Goal: Navigation & Orientation: Find specific page/section

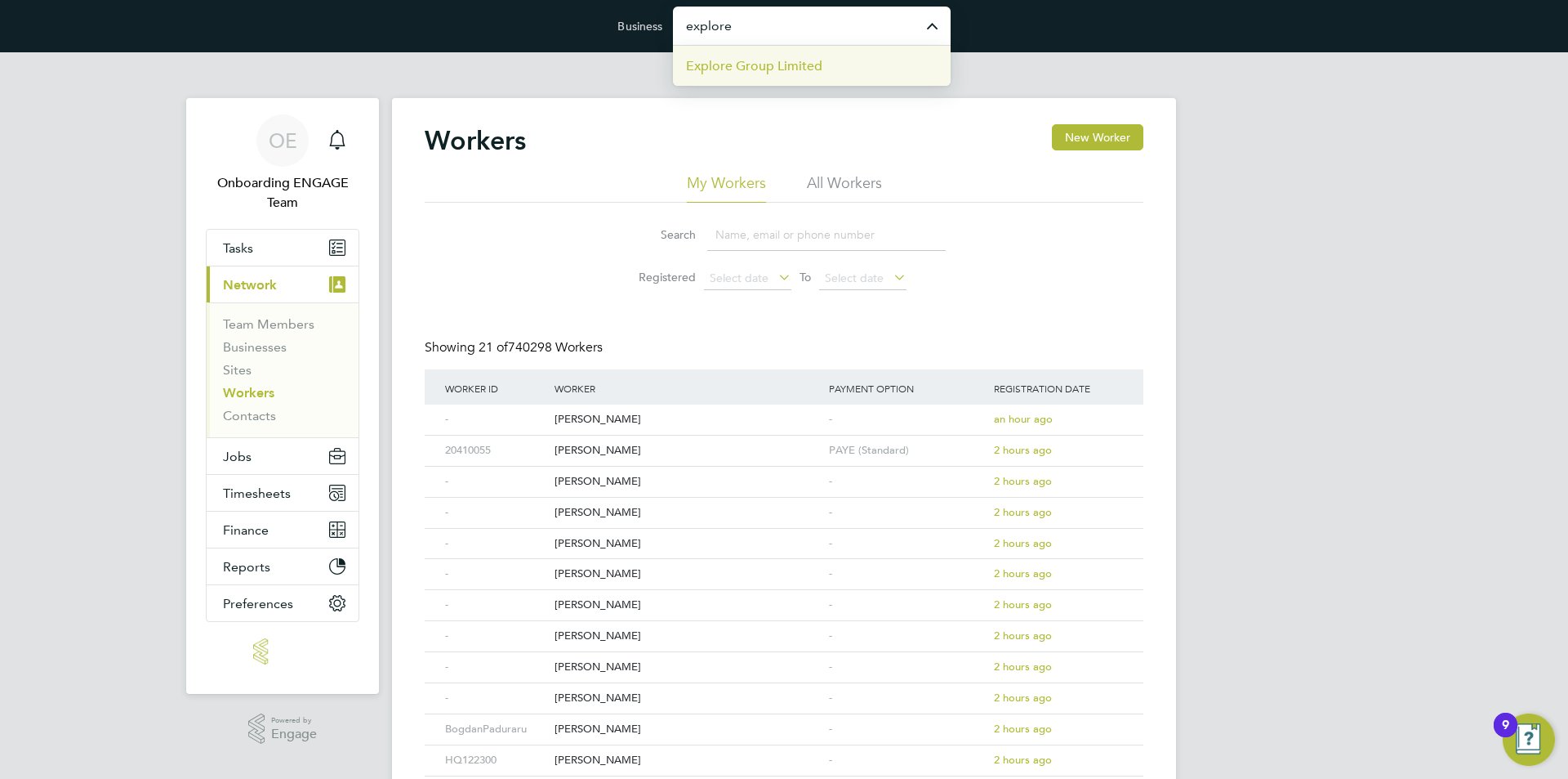
click at [754, 75] on span "Explore Group Limited" at bounding box center [754, 66] width 136 height 20
type input "Explore Group Limited"
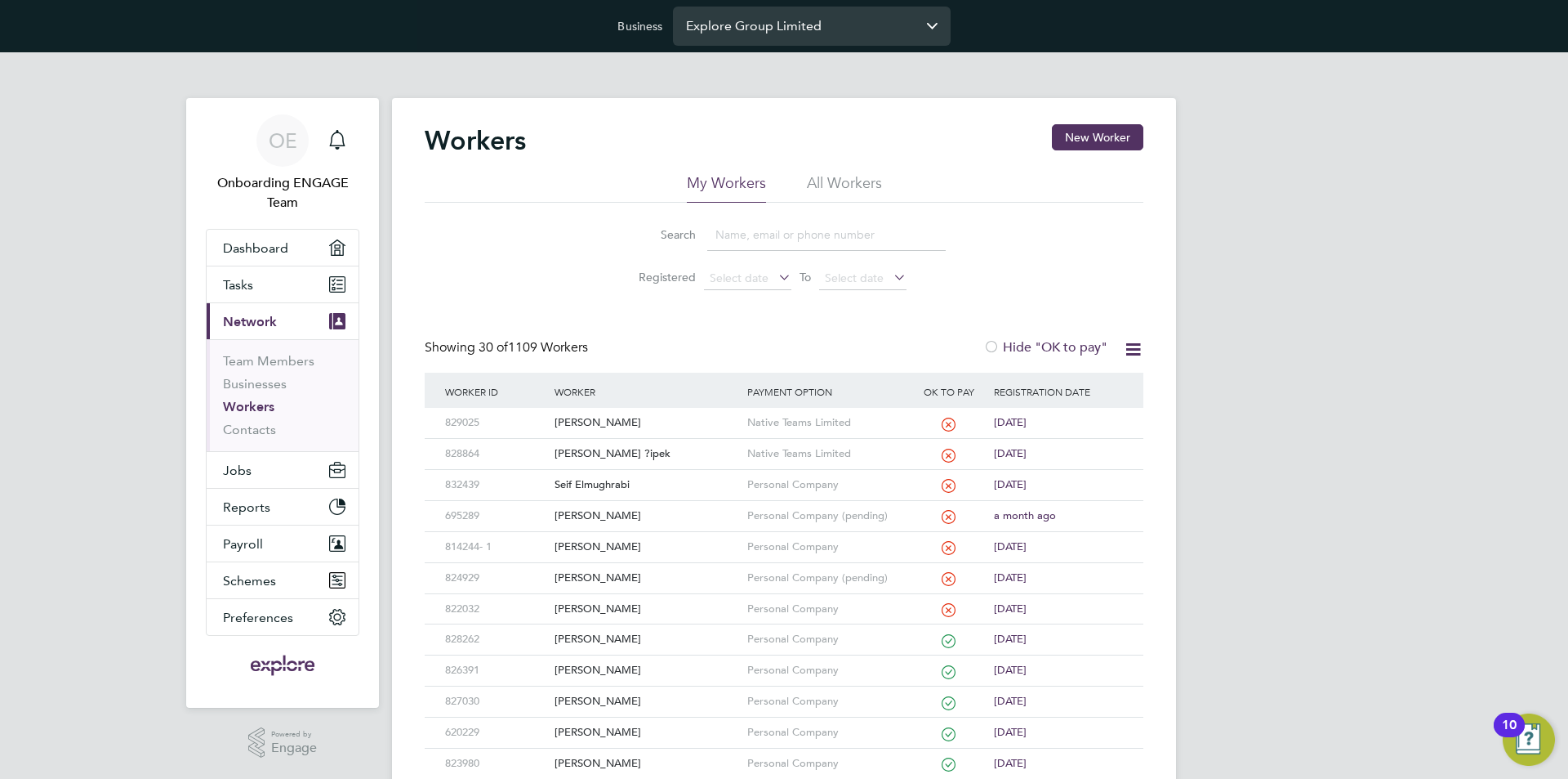
click at [752, 30] on input "Explore Group Limited" at bounding box center [812, 25] width 277 height 39
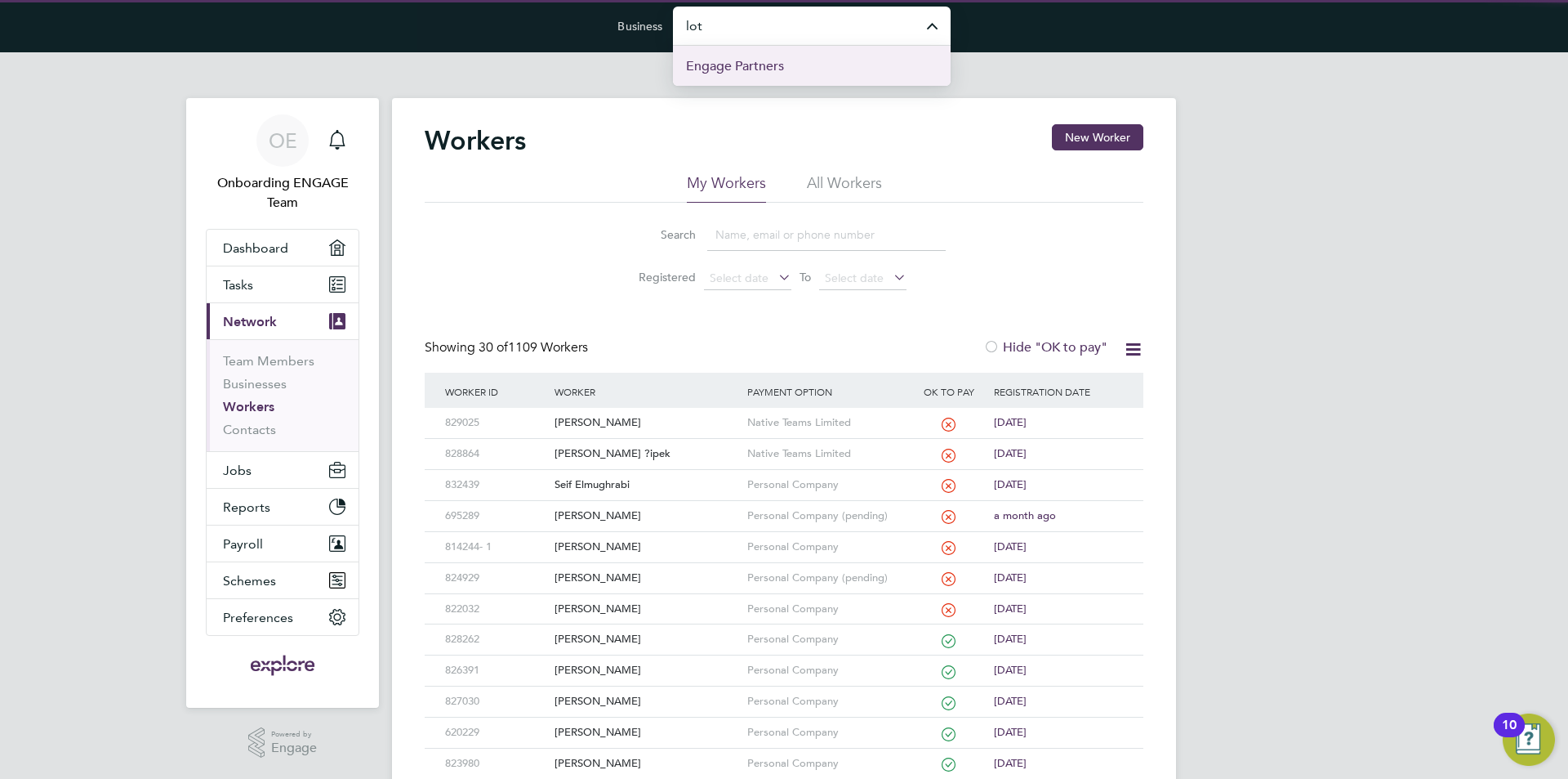
click at [779, 68] on span "Engage Partners" at bounding box center [734, 66] width 98 height 20
type input "Engage Partners"
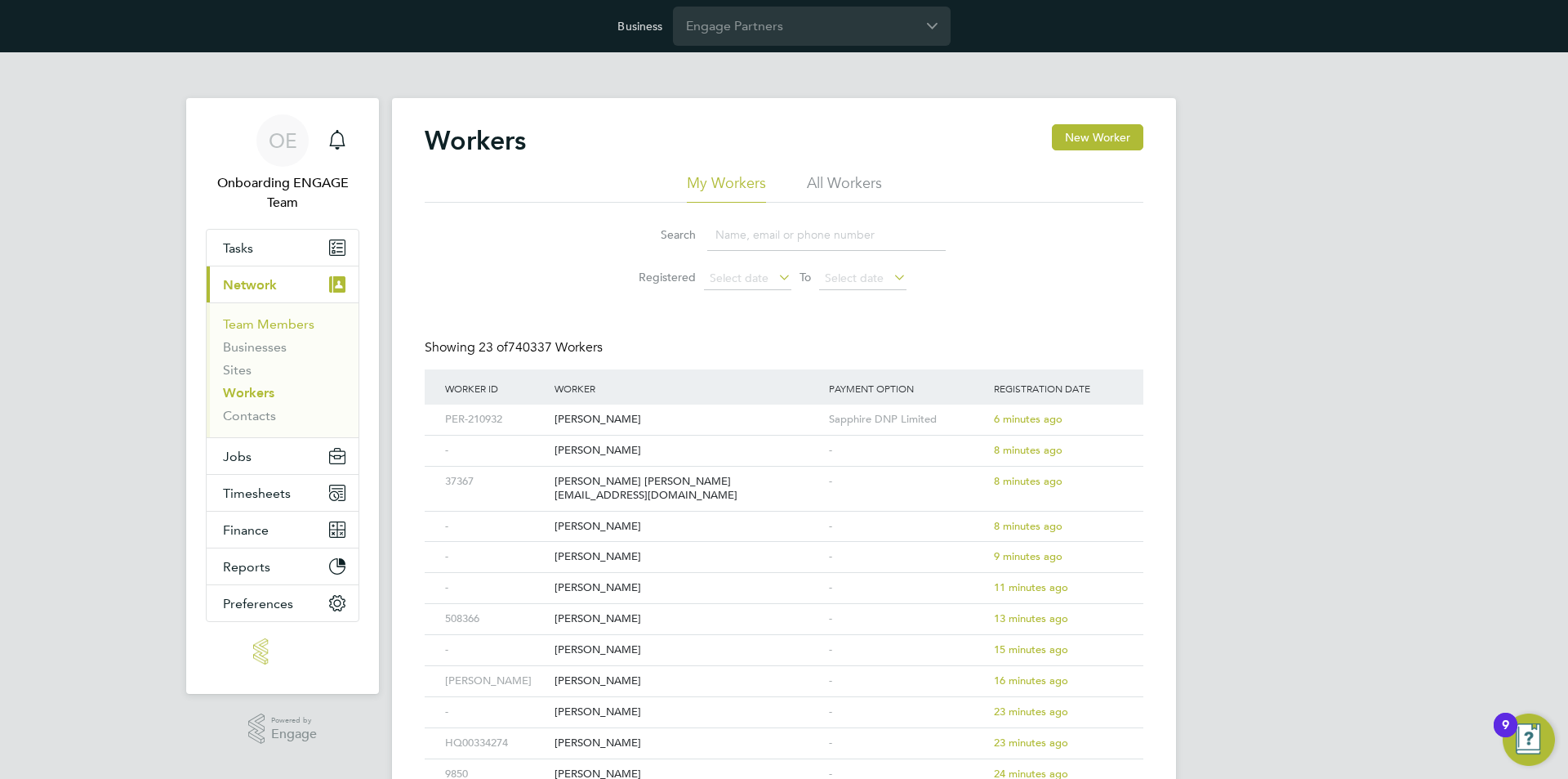
click at [300, 316] on link "Team Members" at bounding box center [268, 323] width 91 height 15
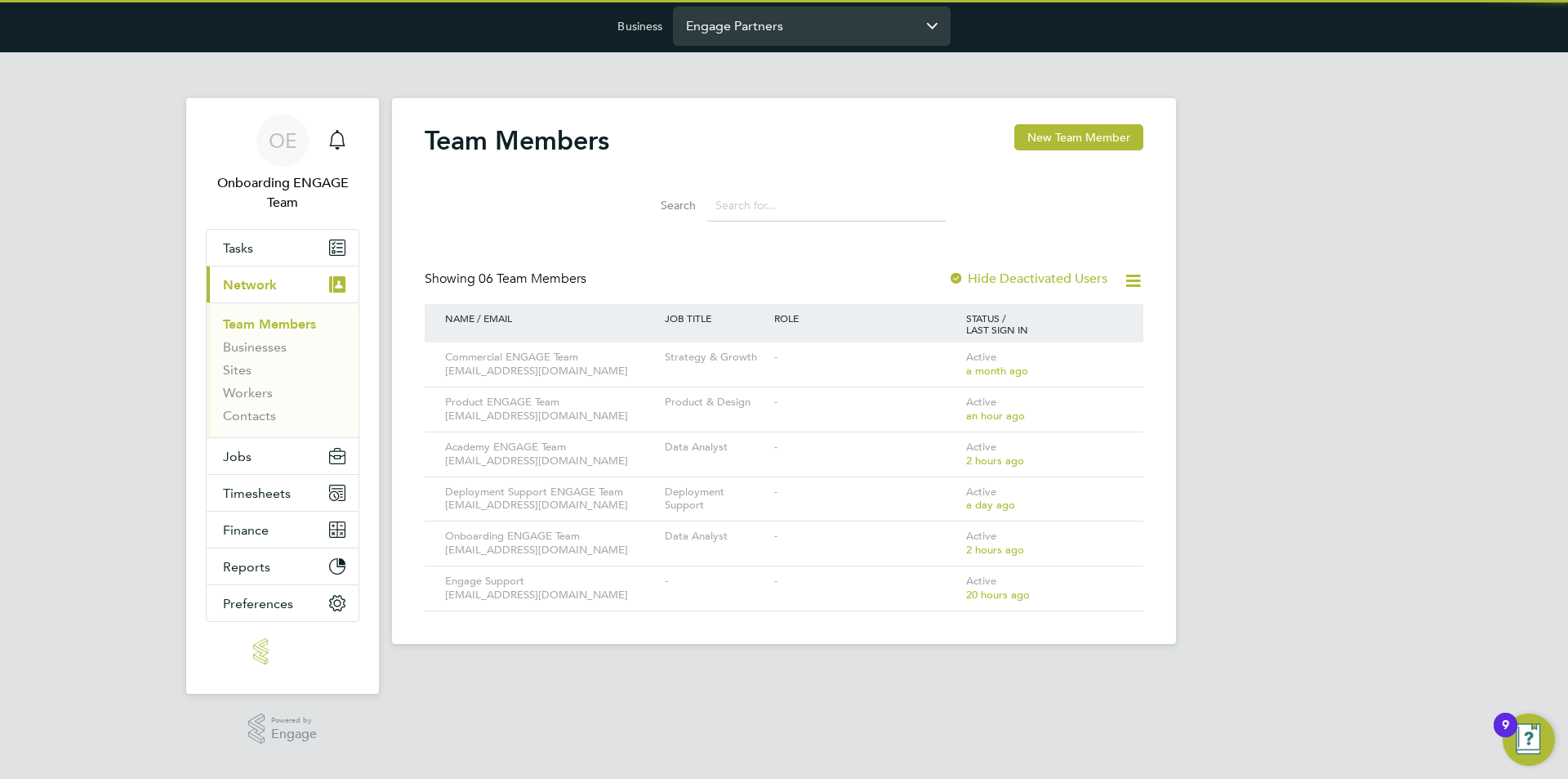
click at [799, 23] on input "Engage Partners" at bounding box center [812, 25] width 277 height 39
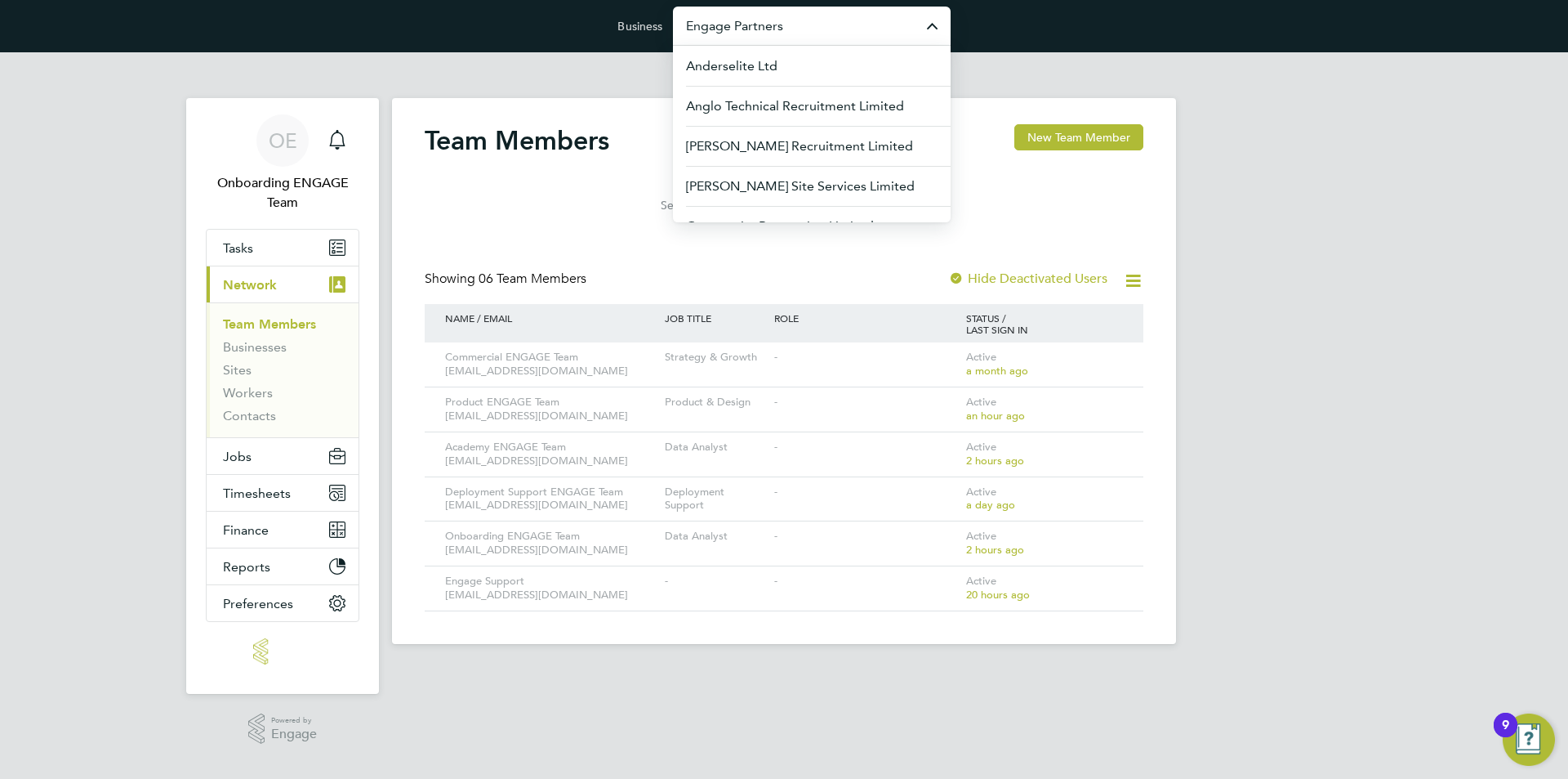
click at [830, 23] on input "Engage Partners" at bounding box center [812, 25] width 277 height 39
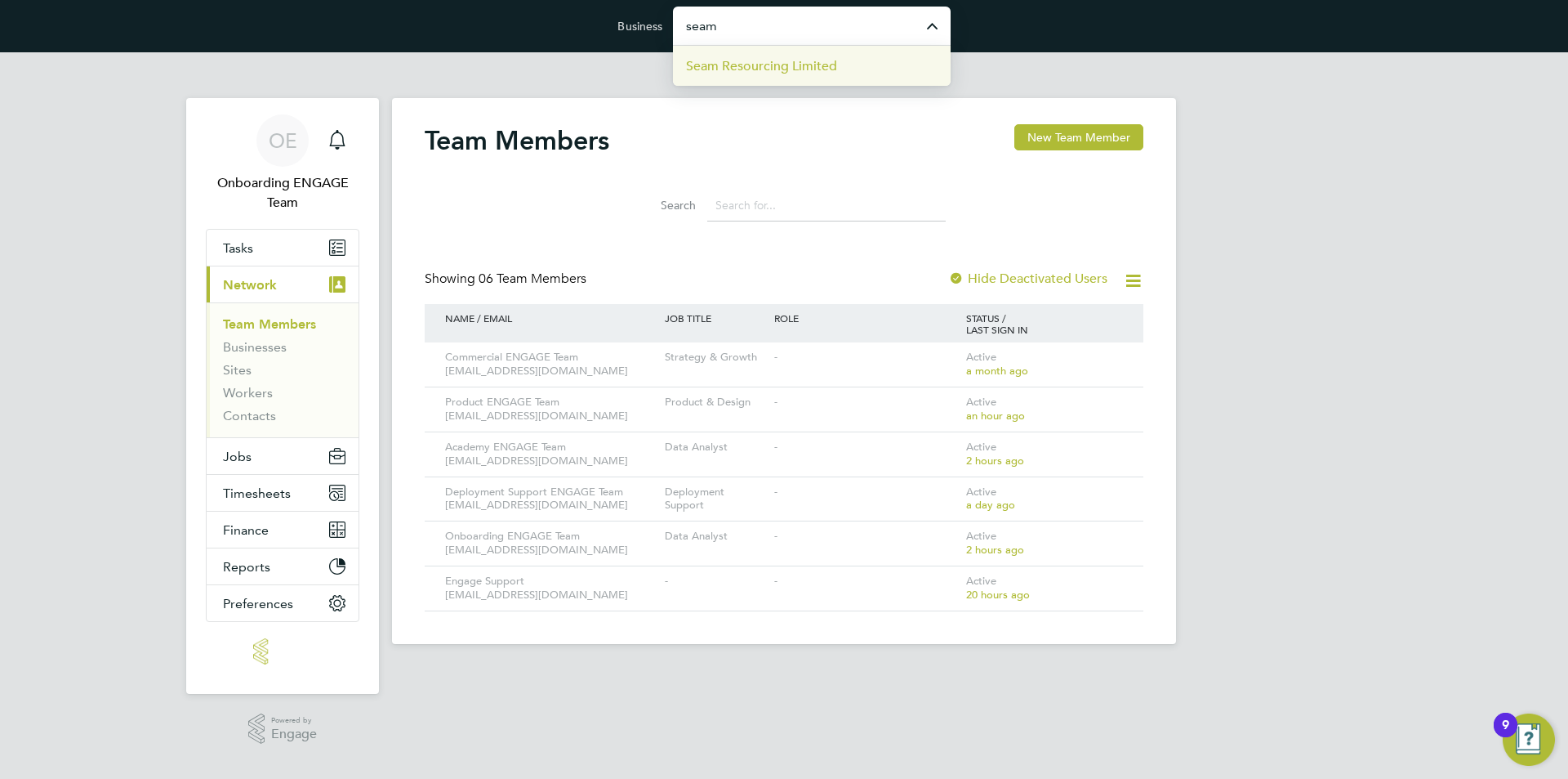
click at [835, 63] on li "Seam Resourcing Limited" at bounding box center [812, 65] width 277 height 40
type input "Seam Resourcing Limited"
